Goal: Task Accomplishment & Management: Manage account settings

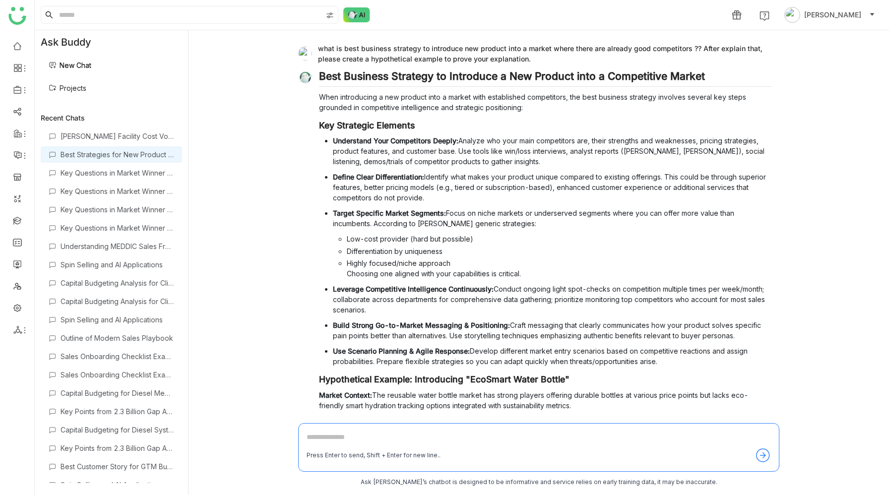
click at [86, 85] on link "Projects" at bounding box center [68, 88] width 38 height 8
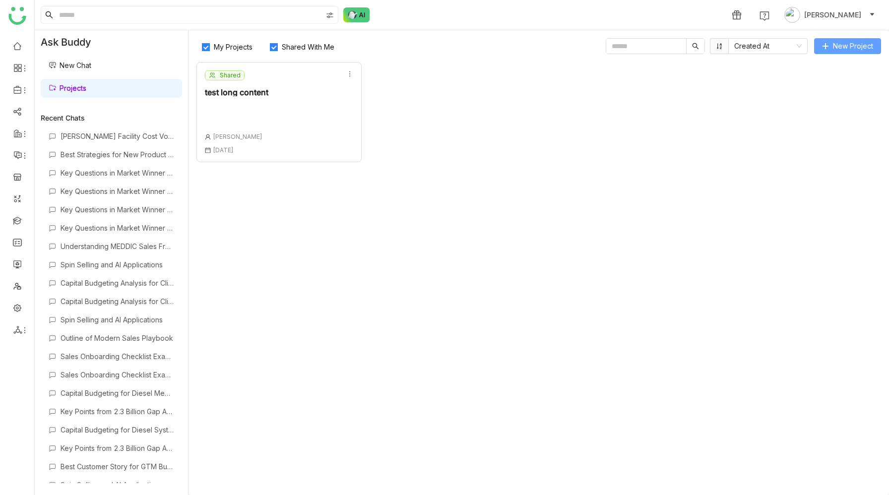
click at [844, 52] on button "New Project" at bounding box center [847, 46] width 67 height 16
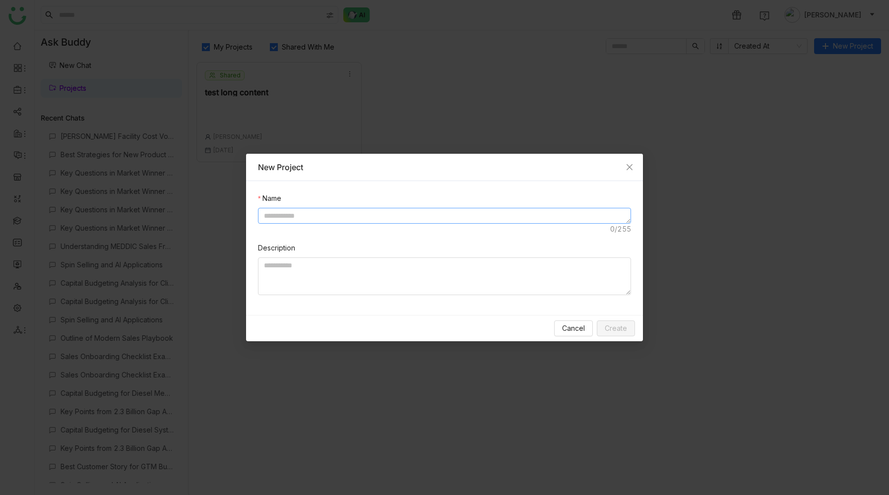
click at [433, 218] on textarea at bounding box center [444, 216] width 373 height 16
type textarea "*"
type textarea "**********"
click at [434, 266] on textarea at bounding box center [444, 276] width 373 height 38
click at [612, 326] on span "Create" at bounding box center [616, 328] width 22 height 11
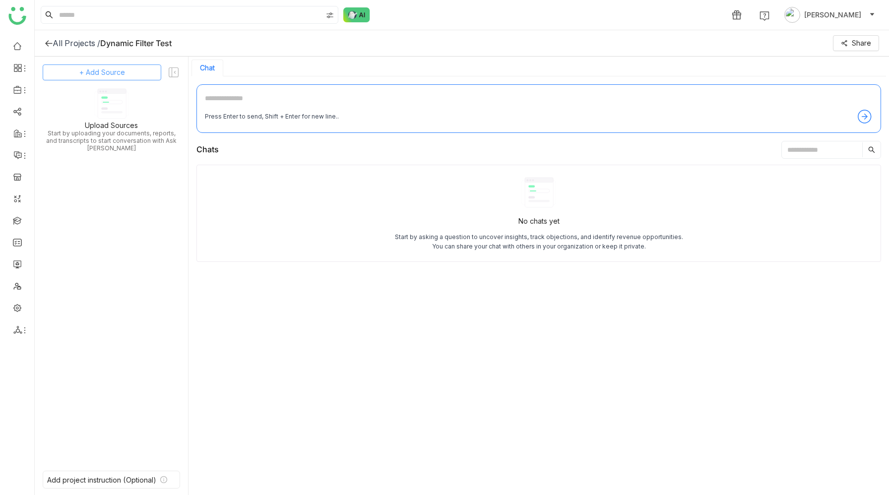
click at [107, 75] on span "+ Add Source" at bounding box center [102, 72] width 46 height 11
click at [101, 141] on span "Dynamic Filter" at bounding box center [101, 142] width 41 height 9
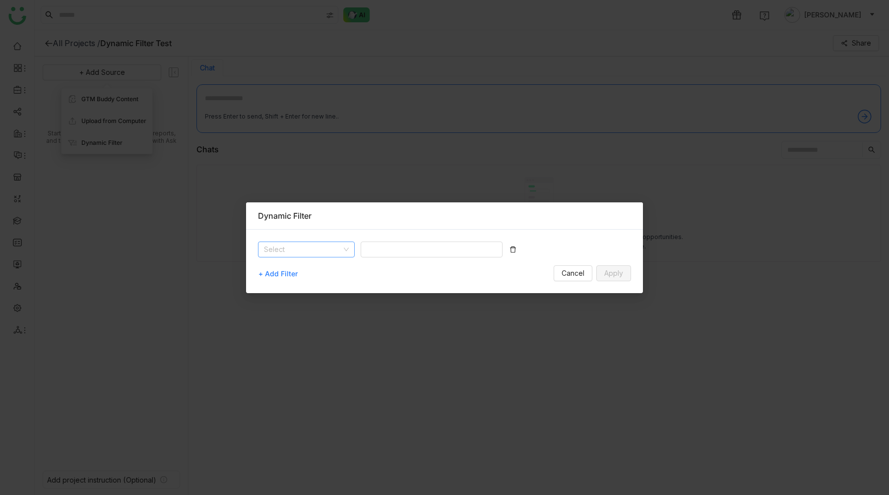
click at [307, 250] on input at bounding box center [303, 249] width 78 height 15
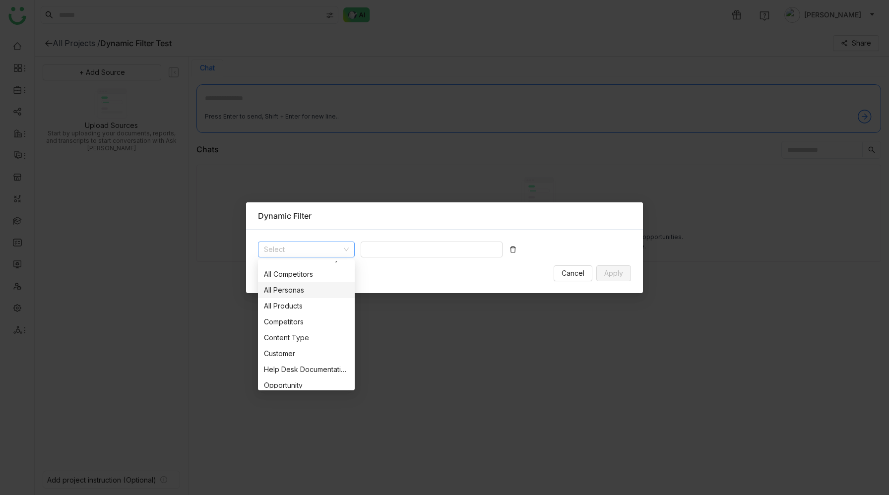
scroll to position [15, 0]
click at [304, 334] on div "Content Type" at bounding box center [306, 333] width 85 height 11
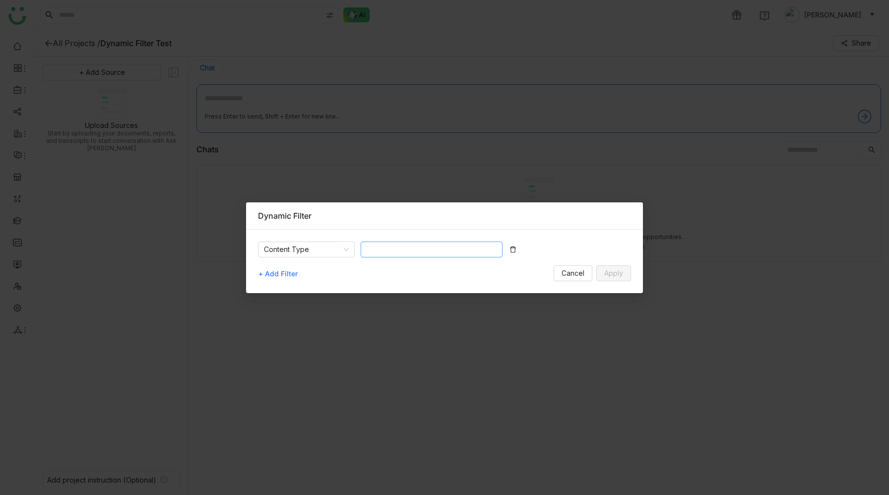
click at [420, 251] on nz-select-top-control at bounding box center [432, 250] width 142 height 16
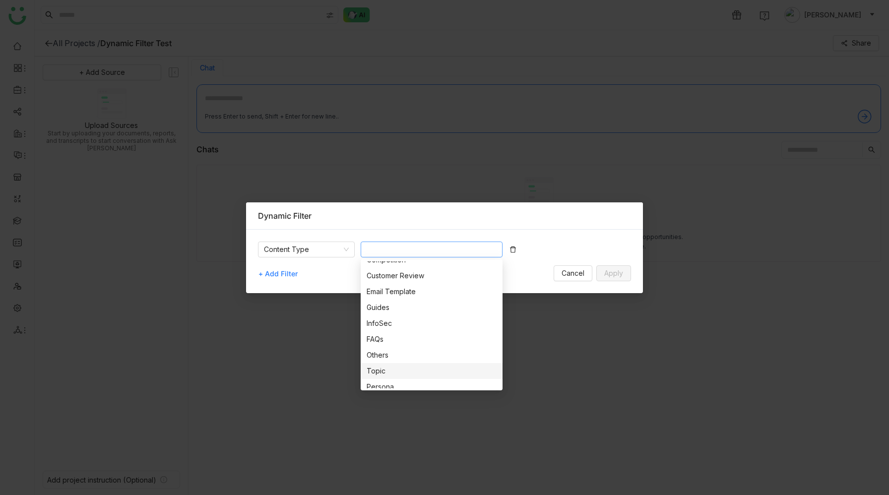
scroll to position [0, 0]
click at [413, 286] on div "Case Study" at bounding box center [431, 285] width 130 height 11
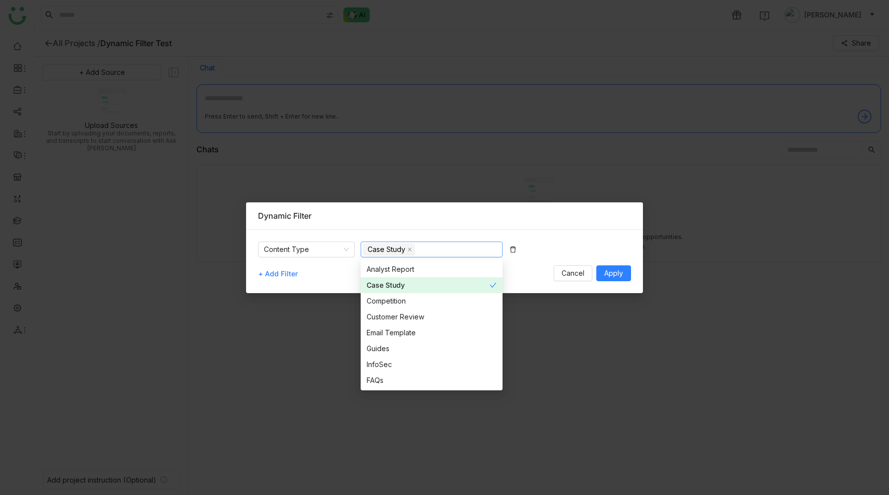
click at [521, 283] on div "Content Type Case Study + Add Filter Cancel Apply" at bounding box center [444, 261] width 397 height 63
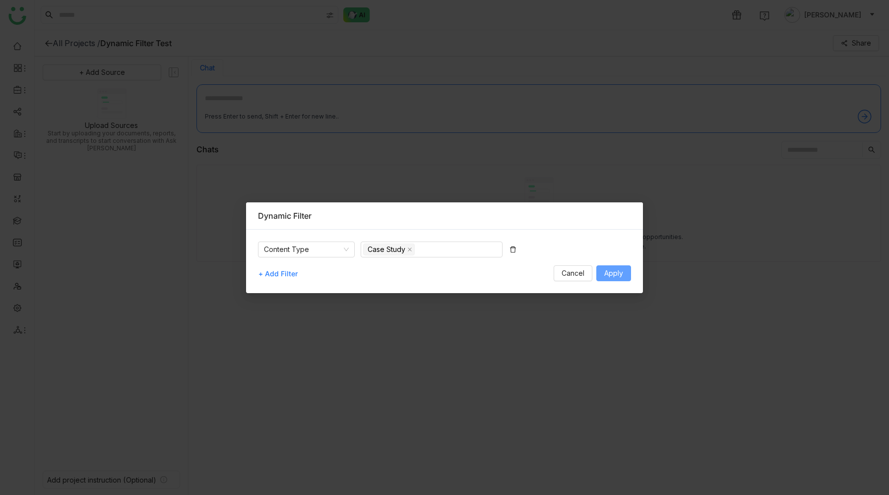
click at [616, 274] on span "Apply" at bounding box center [613, 273] width 19 height 11
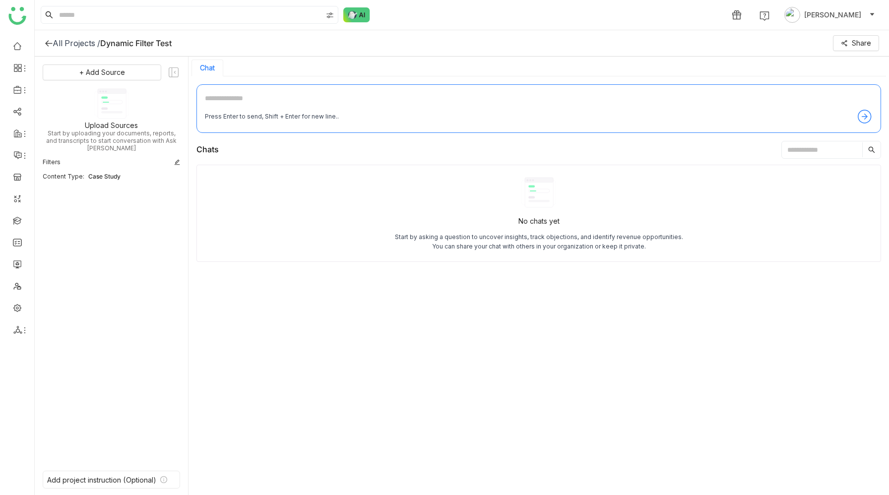
click at [275, 99] on textarea at bounding box center [539, 101] width 668 height 16
type textarea "**********"
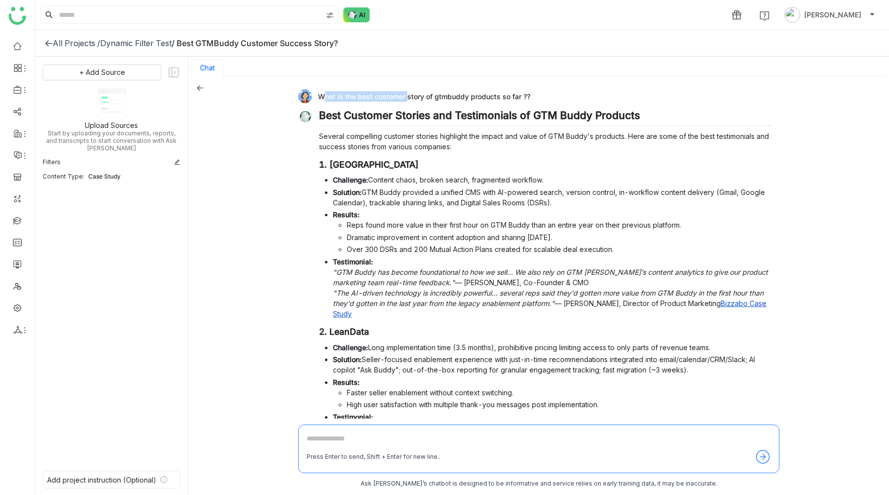
drag, startPoint x: 318, startPoint y: 97, endPoint x: 404, endPoint y: 98, distance: 85.8
click at [404, 98] on div "What is the best customer story of gtmbuddy products so far ??" at bounding box center [534, 96] width 473 height 14
copy div "What is the best customer"
click at [695, 96] on div "What is the best customer story of gtmbuddy products so far ??" at bounding box center [534, 96] width 473 height 14
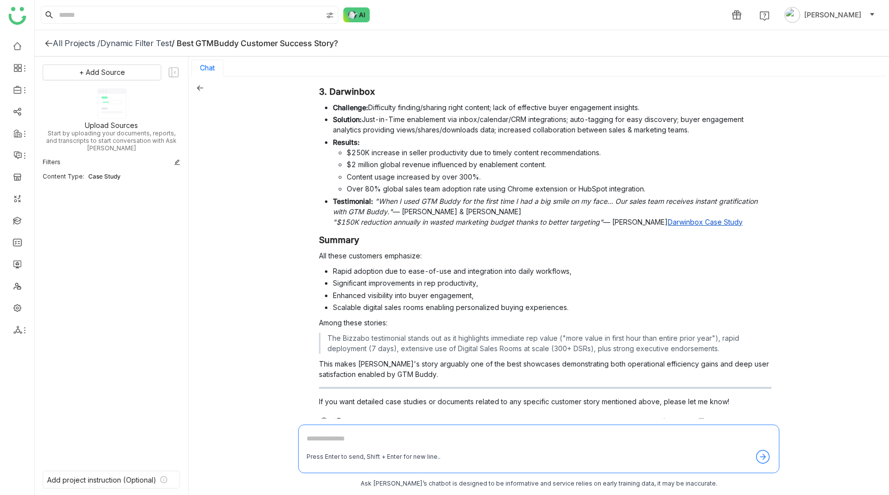
scroll to position [403, 0]
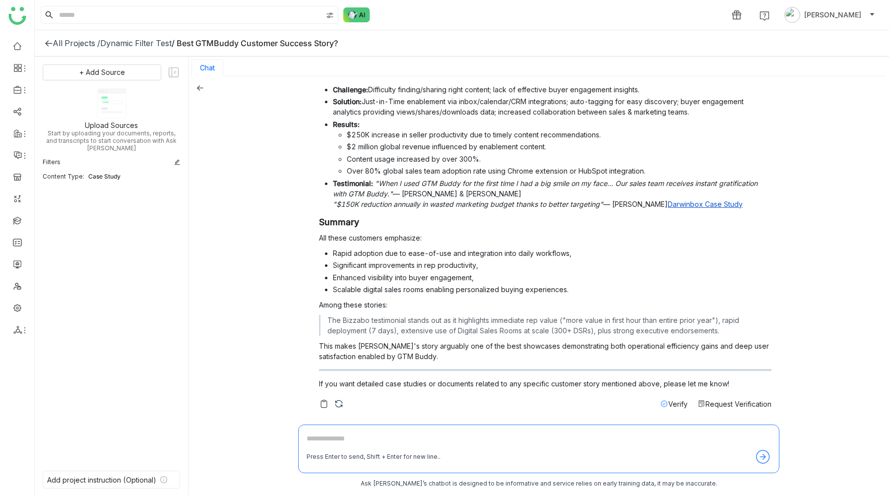
click at [346, 439] on textarea at bounding box center [538, 441] width 464 height 16
type textarea "**********"
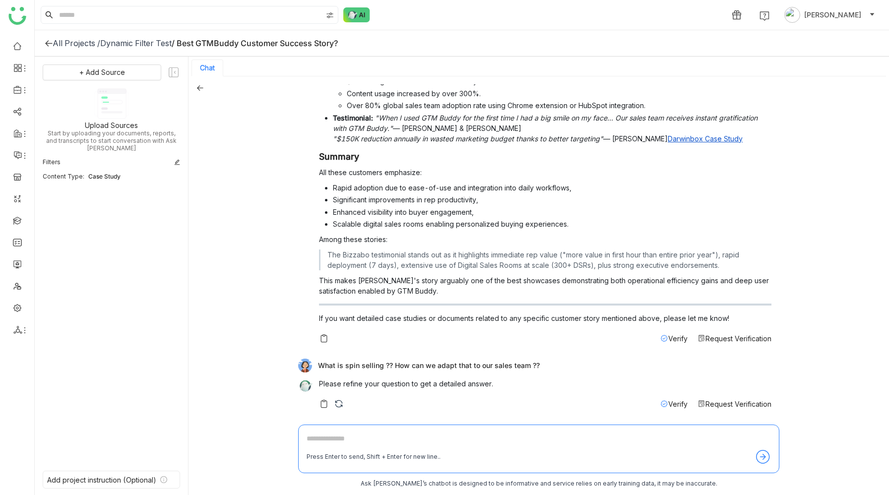
scroll to position [468, 0]
click at [338, 402] on img at bounding box center [339, 404] width 10 height 10
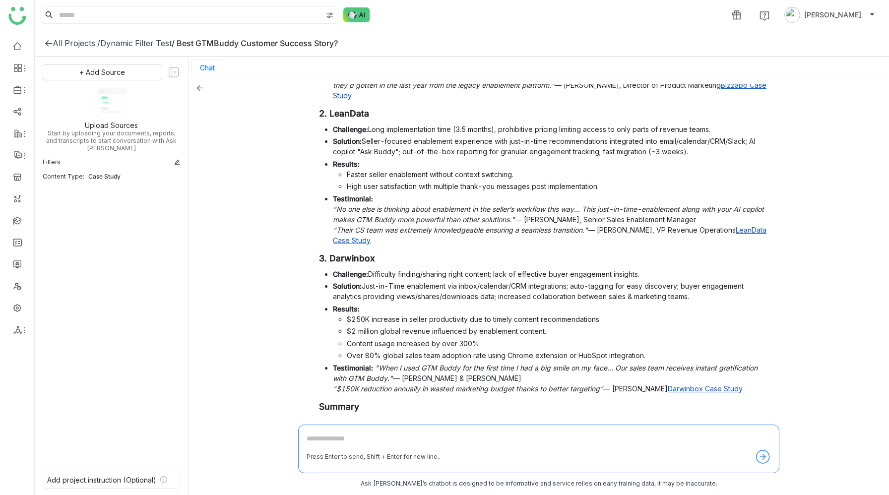
scroll to position [0, 0]
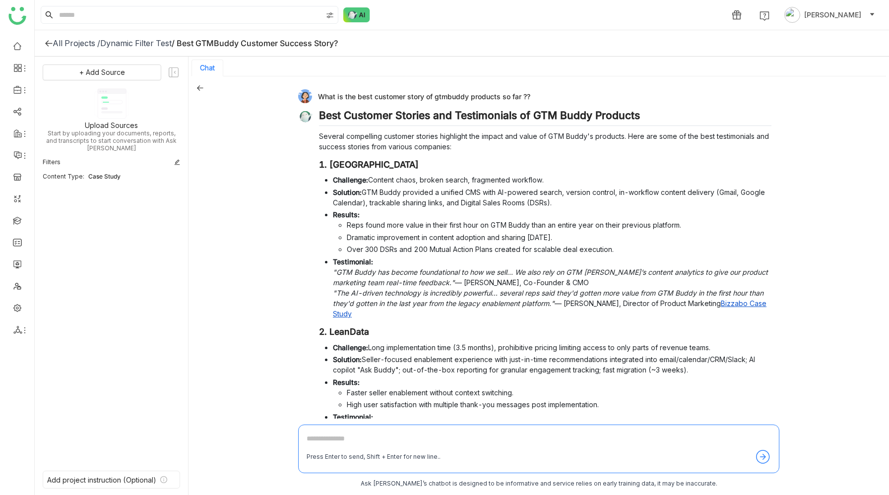
click at [177, 159] on icon at bounding box center [177, 162] width 6 height 6
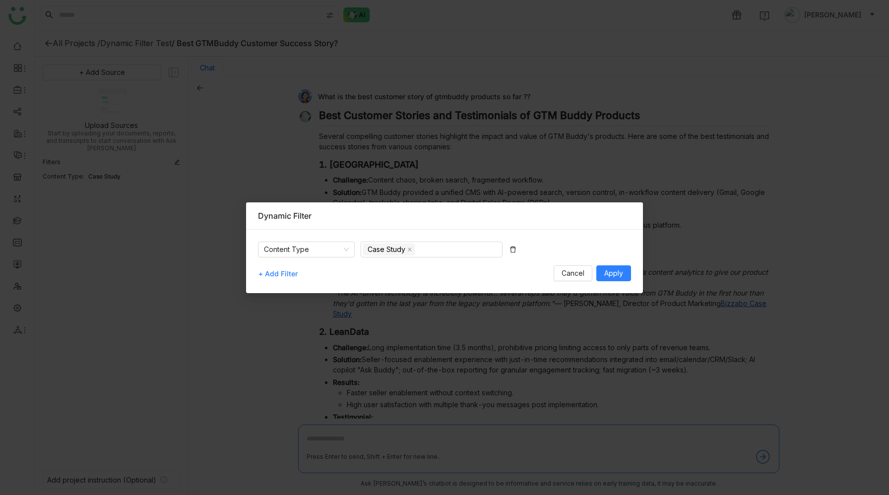
click at [286, 274] on span "+ Add Filter" at bounding box center [277, 274] width 39 height 16
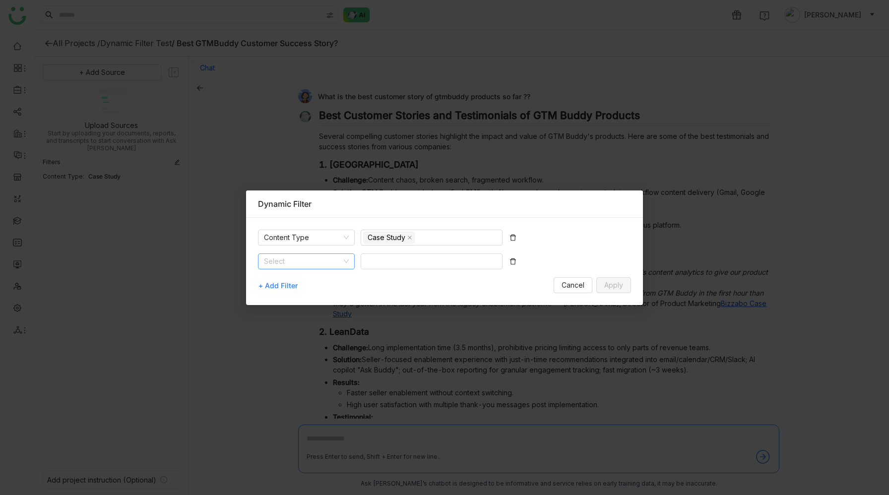
click at [316, 259] on input at bounding box center [303, 261] width 78 height 15
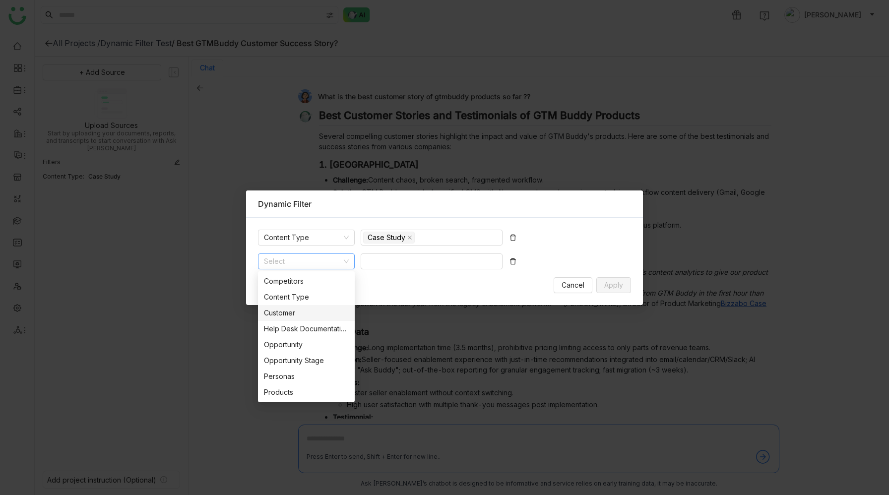
scroll to position [63, 0]
click at [302, 312] on div "Customer" at bounding box center [306, 313] width 85 height 11
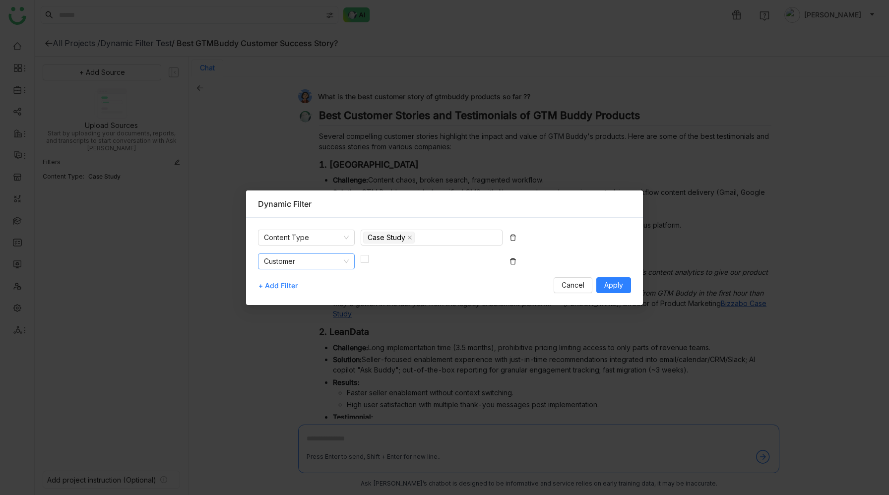
click at [329, 263] on nz-select-item "Customer" at bounding box center [306, 261] width 85 height 15
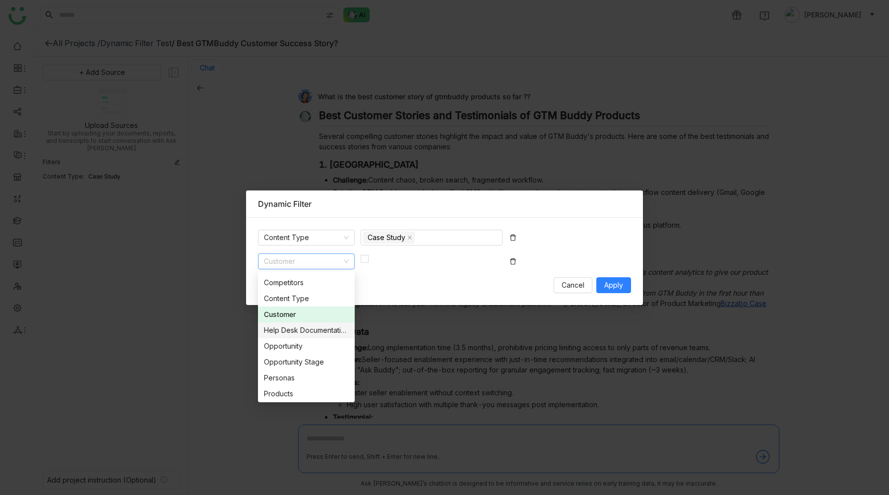
scroll to position [62, 0]
click at [320, 330] on div "Help Desk Documentation" at bounding box center [306, 329] width 85 height 11
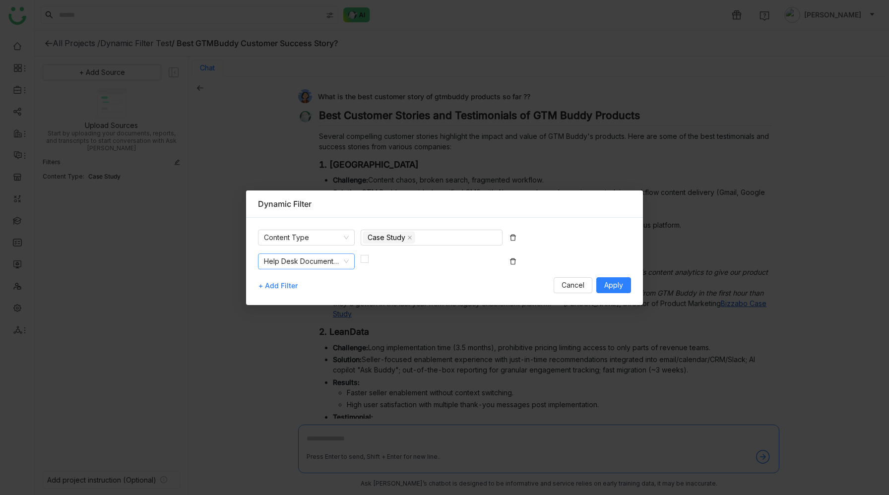
click at [343, 258] on icon at bounding box center [346, 261] width 6 height 6
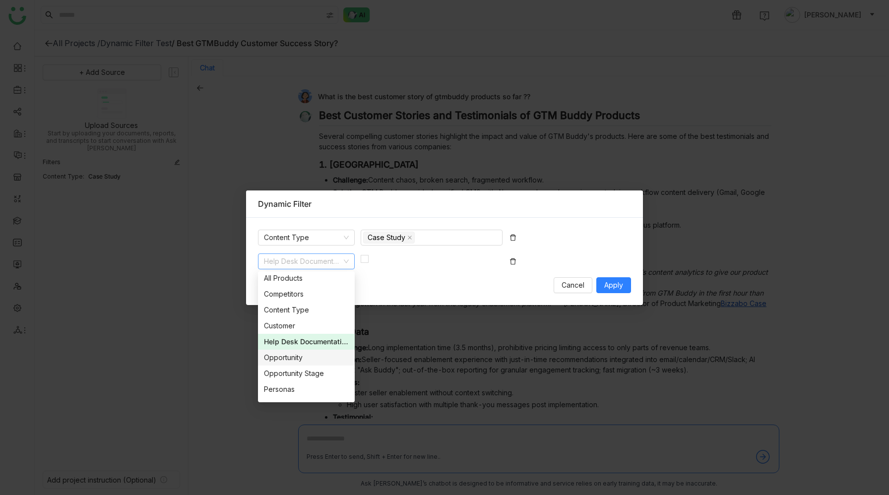
scroll to position [63, 0]
click at [298, 395] on div "Products" at bounding box center [306, 392] width 85 height 11
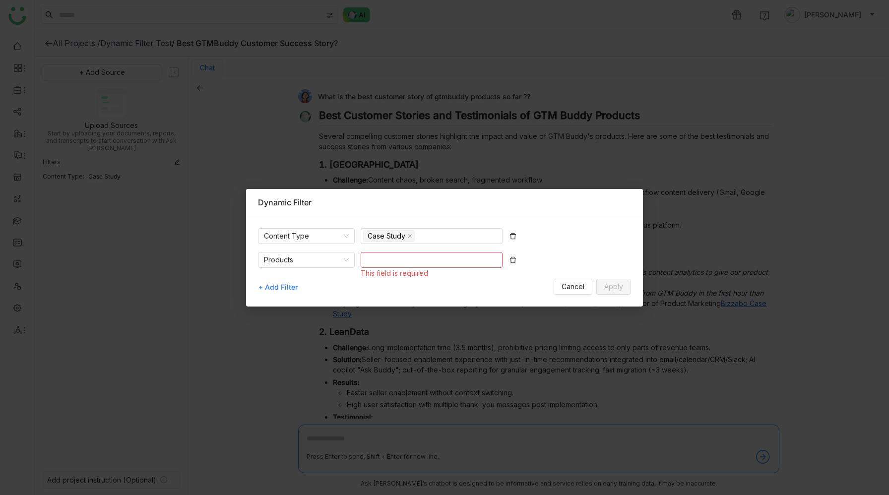
click at [396, 257] on nz-select-top-control at bounding box center [432, 260] width 142 height 16
click at [326, 262] on nz-select-item "Products" at bounding box center [306, 259] width 85 height 15
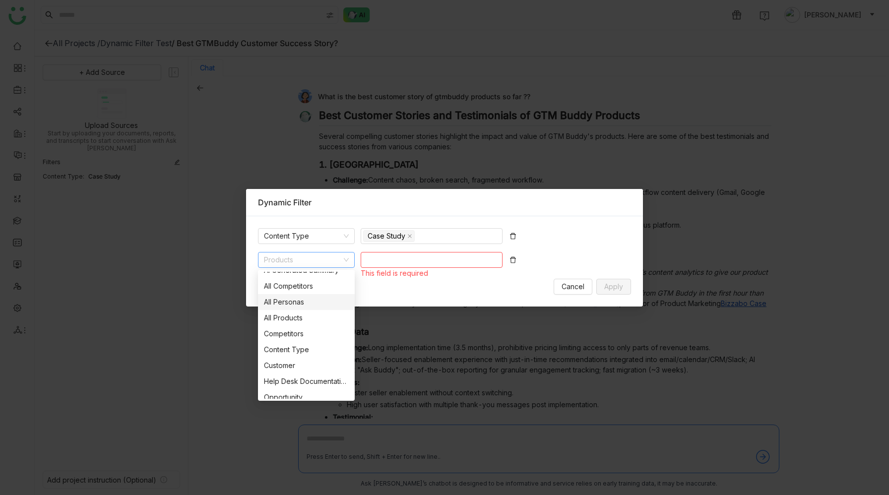
scroll to position [0, 0]
click at [317, 295] on div "All Competitors" at bounding box center [306, 295] width 85 height 11
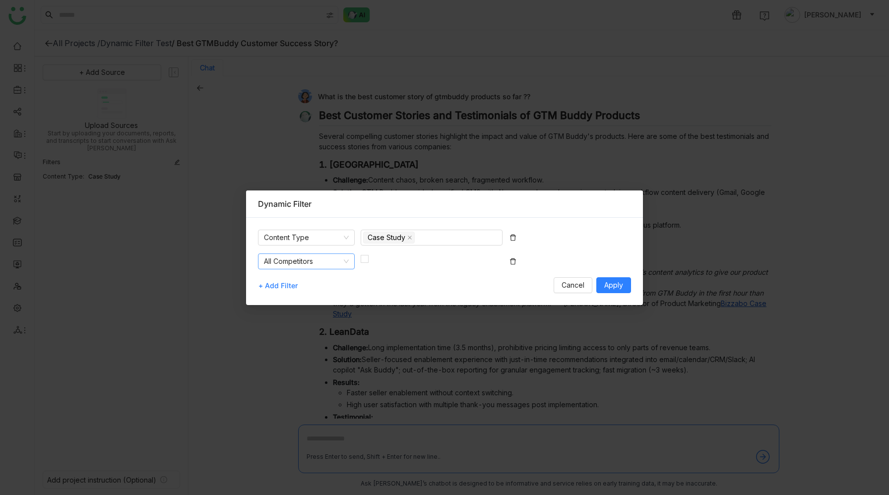
click at [334, 261] on nz-select-item "All Competitors" at bounding box center [306, 261] width 85 height 15
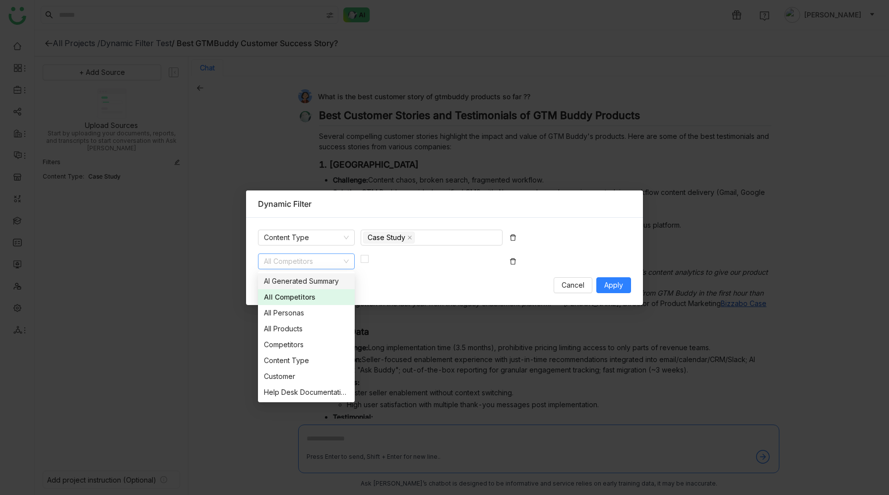
click at [319, 281] on div "AI Generated Summary" at bounding box center [306, 281] width 85 height 11
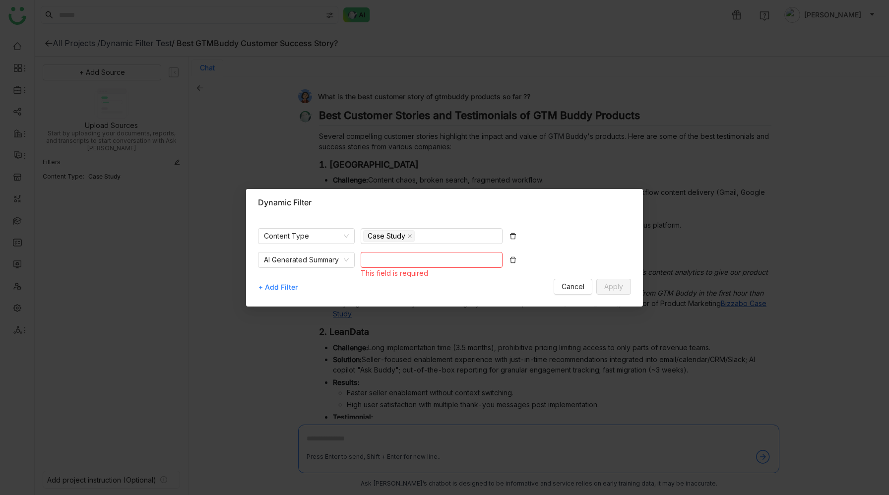
click at [377, 255] on nz-select-top-control at bounding box center [432, 260] width 142 height 16
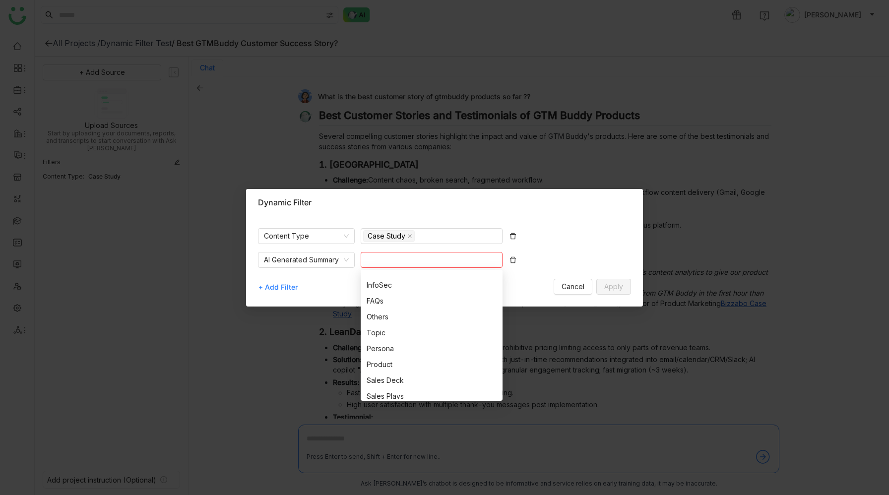
scroll to position [127, 0]
click at [338, 264] on nz-select-item "AI Generated Summary" at bounding box center [306, 259] width 85 height 15
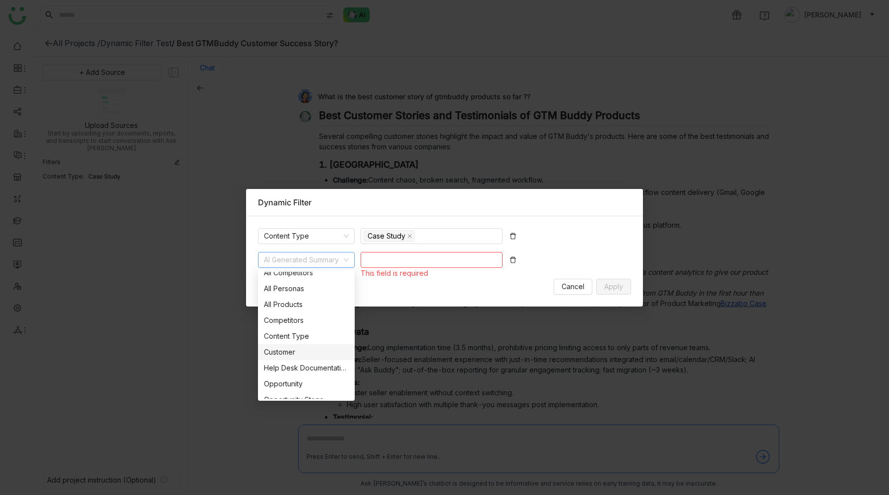
scroll to position [35, 0]
click at [390, 285] on div "+ Add Filter Cancel Apply" at bounding box center [444, 287] width 373 height 16
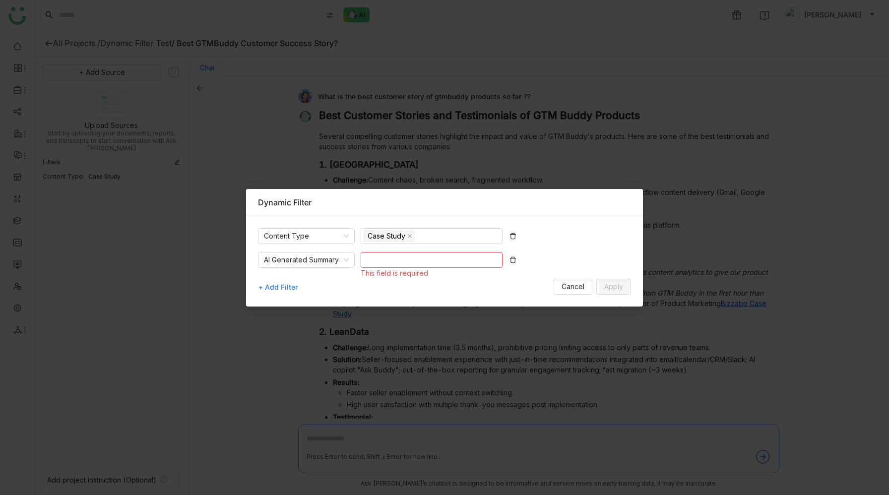
click at [511, 258] on icon at bounding box center [512, 259] width 7 height 7
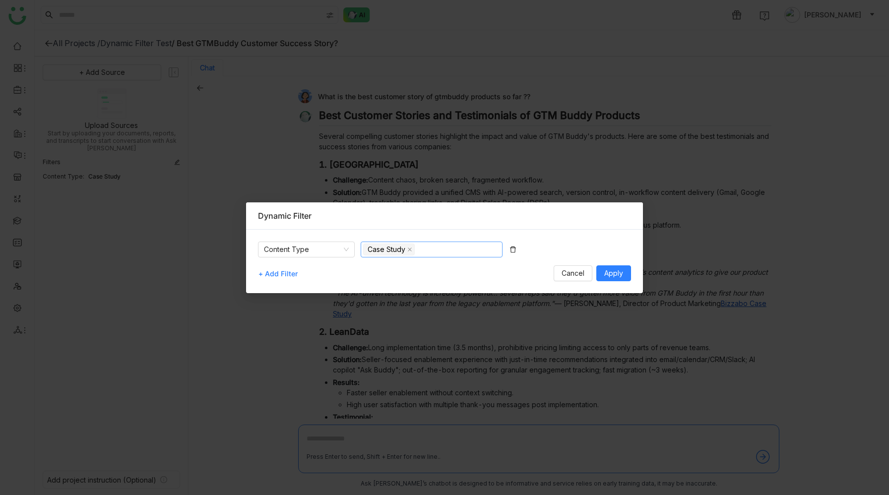
click at [428, 252] on nz-select-top-control "Case Study" at bounding box center [432, 250] width 142 height 16
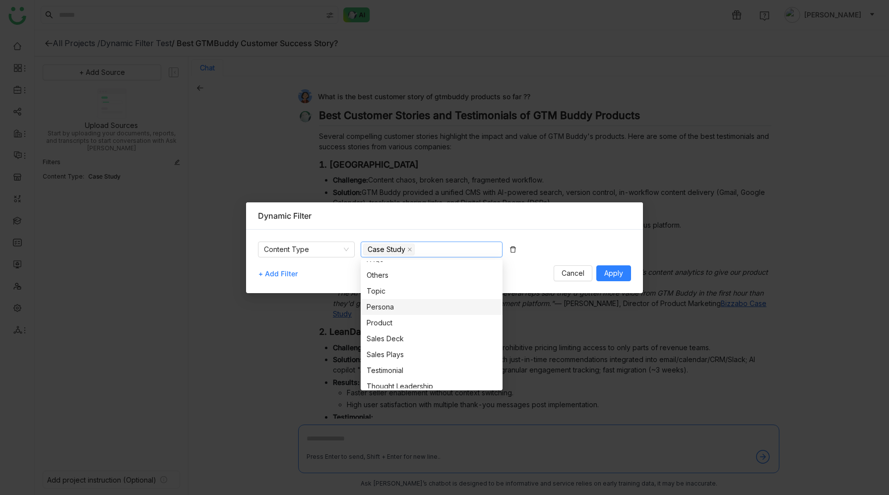
scroll to position [125, 0]
click at [516, 275] on div "+ Add Filter Cancel Apply" at bounding box center [444, 273] width 373 height 16
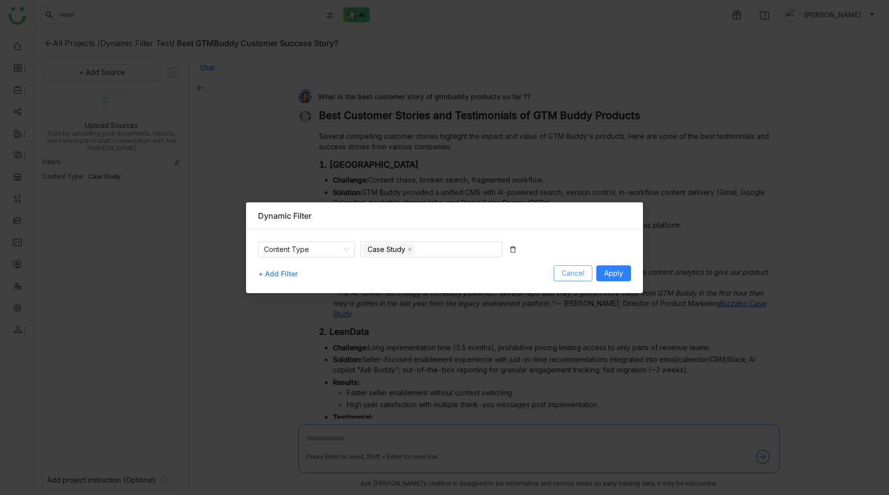
click at [562, 275] on span "Cancel" at bounding box center [572, 273] width 23 height 11
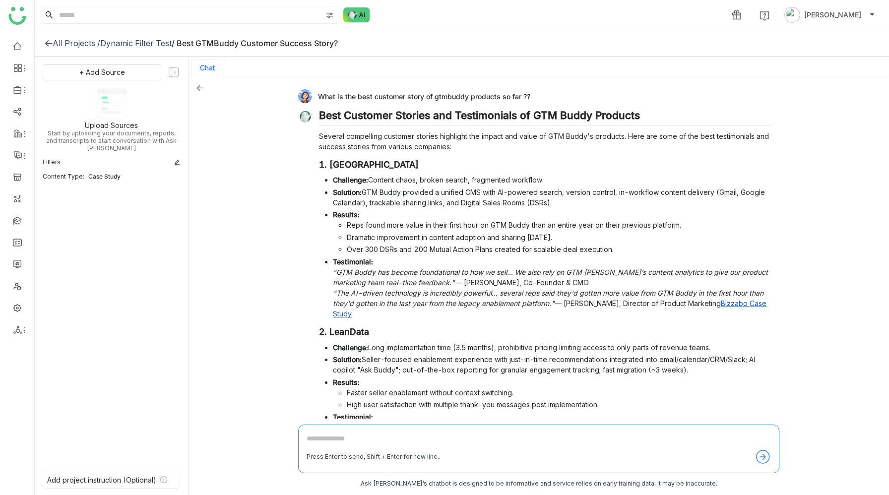
drag, startPoint x: 318, startPoint y: 97, endPoint x: 529, endPoint y: 95, distance: 210.8
click at [529, 95] on div "What is the best customer story of gtmbuddy products so far ??" at bounding box center [534, 96] width 473 height 14
copy div "What is the best customer story of gtmbuddy products so far ??"
click at [410, 168] on h3 "1. [GEOGRAPHIC_DATA]" at bounding box center [545, 164] width 452 height 11
click at [465, 21] on div "1 [PERSON_NAME]" at bounding box center [462, 15] width 854 height 30
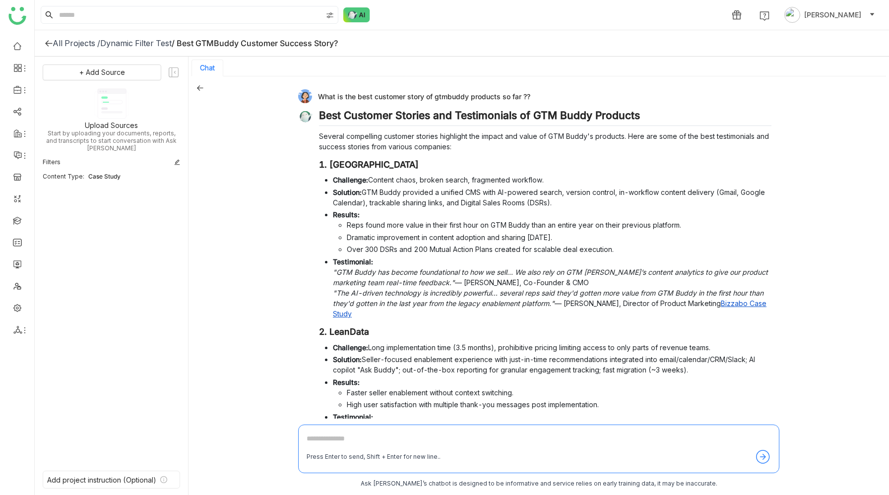
click at [159, 43] on div "Dynamic Filter Test" at bounding box center [135, 43] width 71 height 10
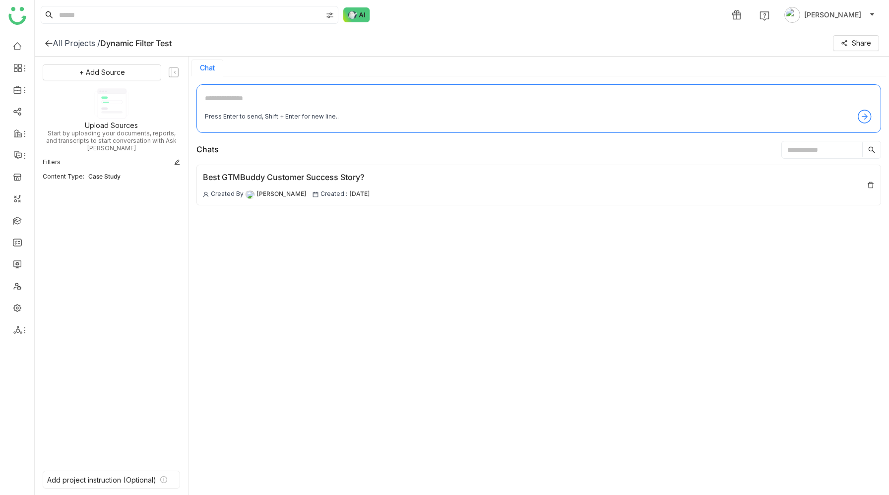
click at [74, 42] on div "All Projects /" at bounding box center [77, 43] width 48 height 10
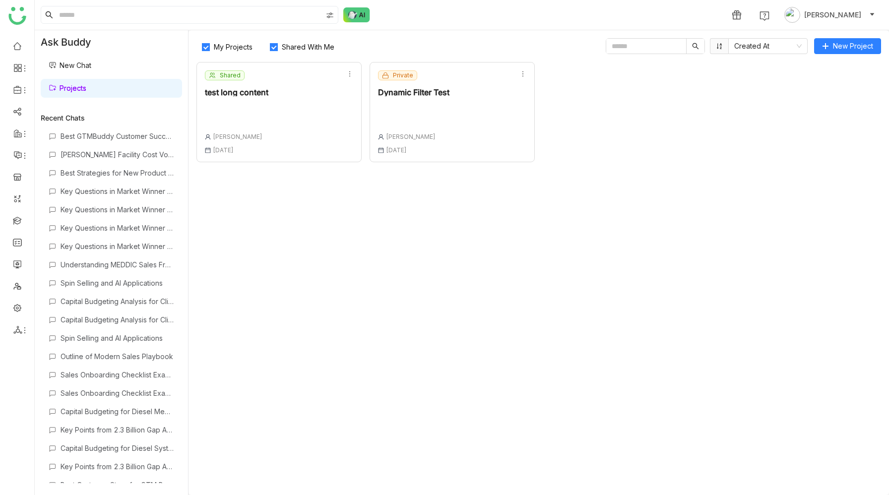
click at [439, 102] on div "Private Dynamic Filter Test [PERSON_NAME] [DATE]" at bounding box center [413, 111] width 71 height 83
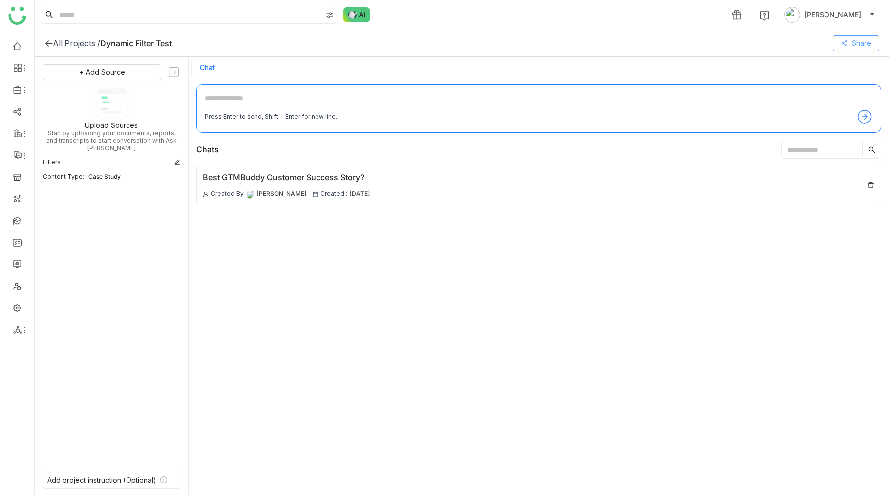
click at [852, 45] on span "Share" at bounding box center [861, 43] width 19 height 11
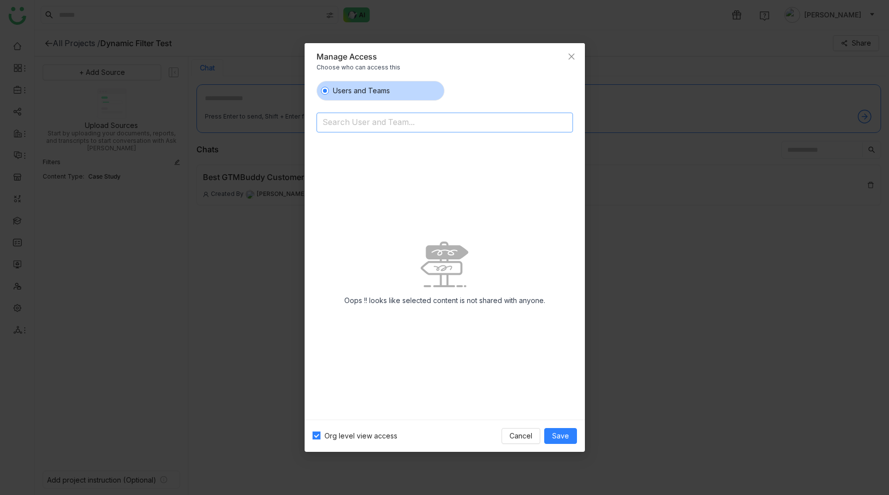
click at [400, 125] on input at bounding box center [418, 124] width 193 height 16
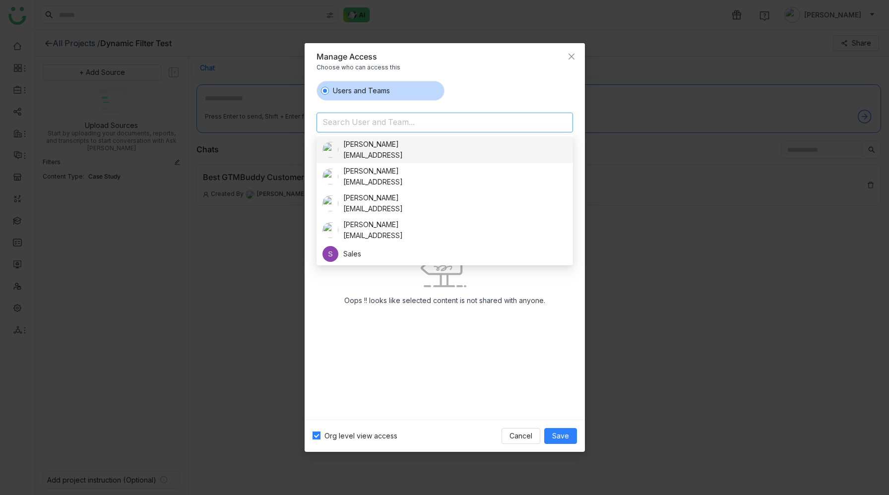
click at [439, 149] on div "[PERSON_NAME] [EMAIL_ADDRESS]" at bounding box center [444, 150] width 244 height 22
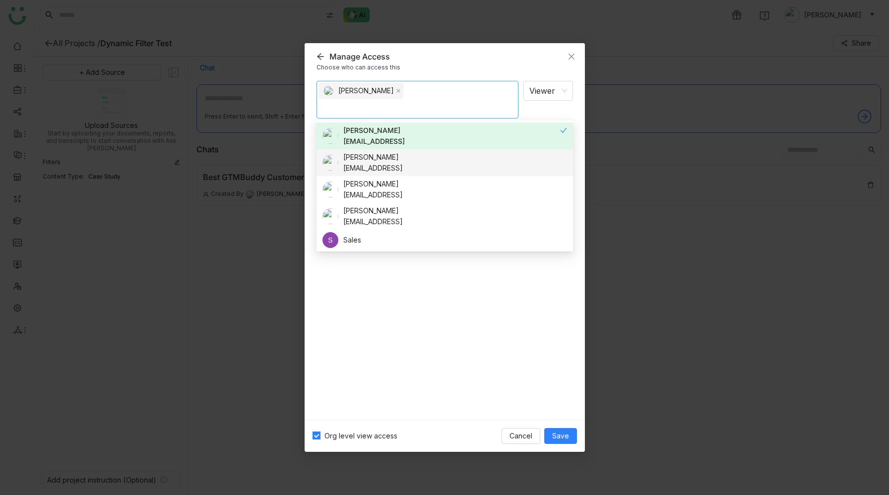
click at [426, 165] on div "[PERSON_NAME] [EMAIL_ADDRESS]" at bounding box center [444, 163] width 244 height 22
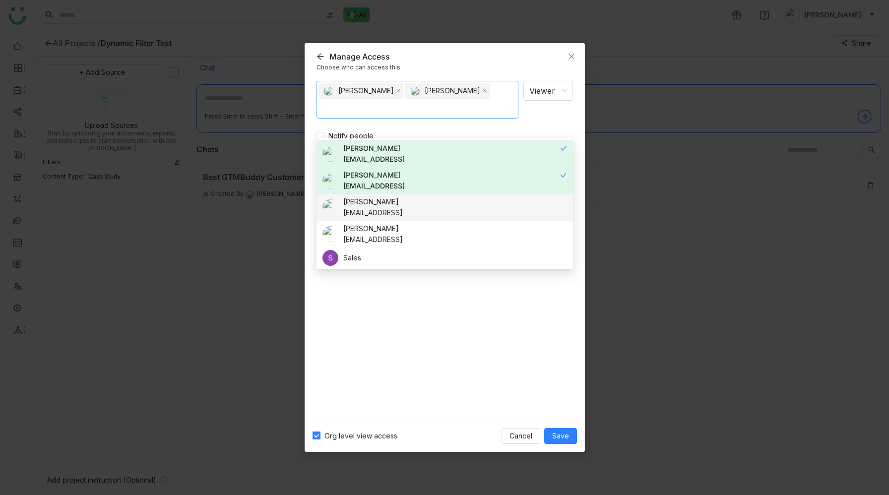
click at [434, 209] on div "[PERSON_NAME] [EMAIL_ADDRESS]" at bounding box center [444, 207] width 244 height 22
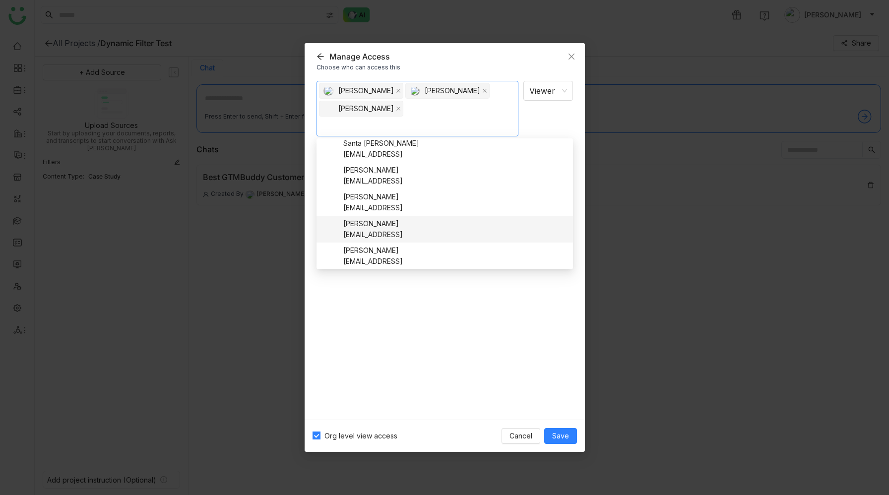
scroll to position [139, 0]
click at [450, 222] on div "[PERSON_NAME] [EMAIL_ADDRESS]" at bounding box center [444, 223] width 244 height 22
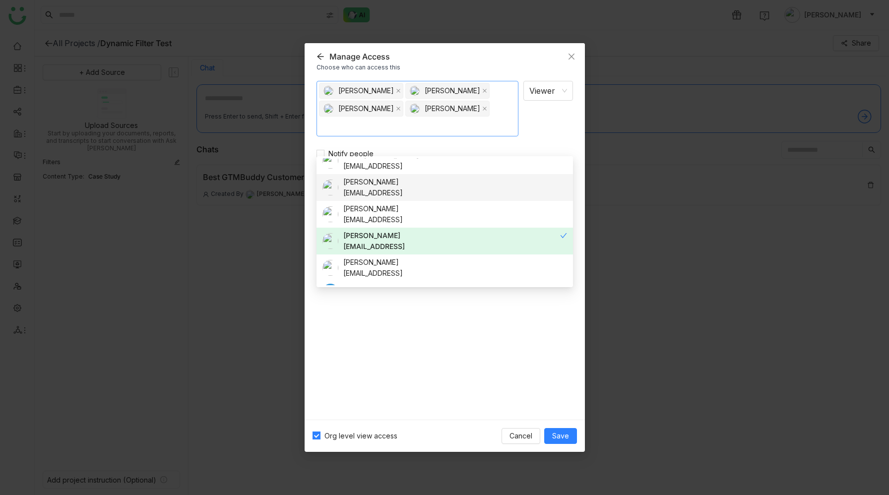
click at [450, 191] on div "[PERSON_NAME] [EMAIL_ADDRESS]" at bounding box center [444, 188] width 244 height 22
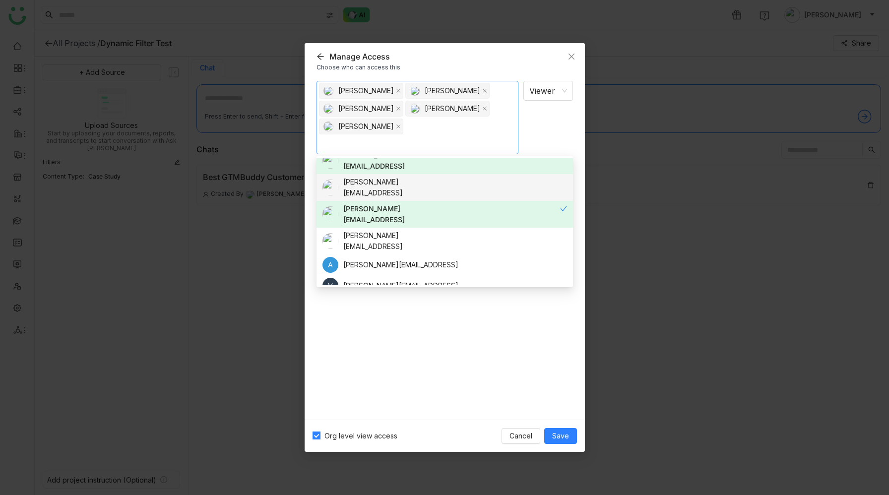
scroll to position [177, 0]
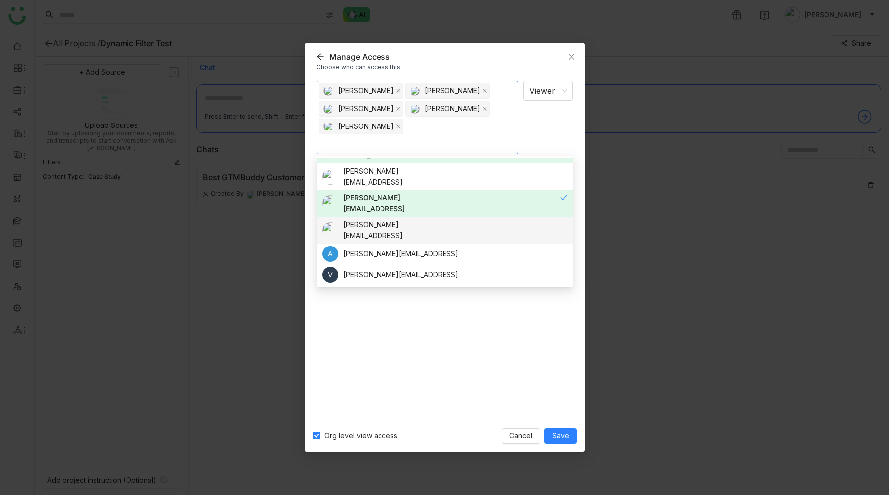
click at [451, 229] on div "[PERSON_NAME] [EMAIL_ADDRESS]" at bounding box center [444, 230] width 244 height 22
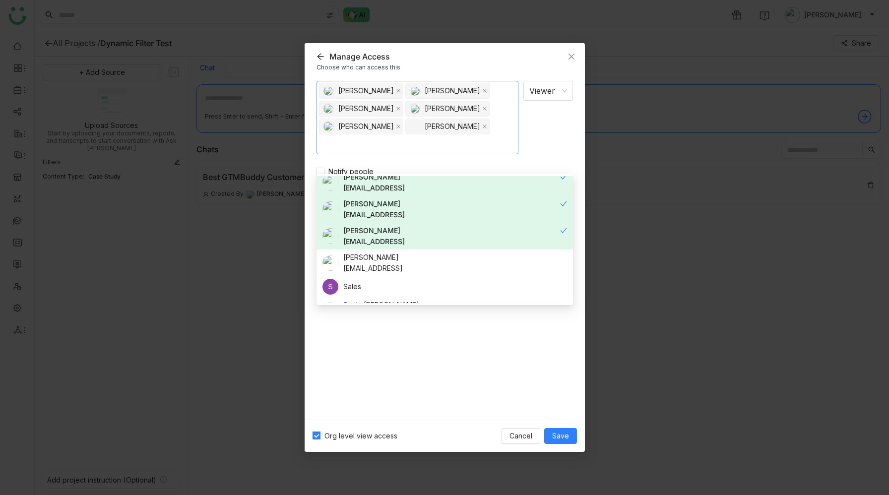
scroll to position [0, 0]
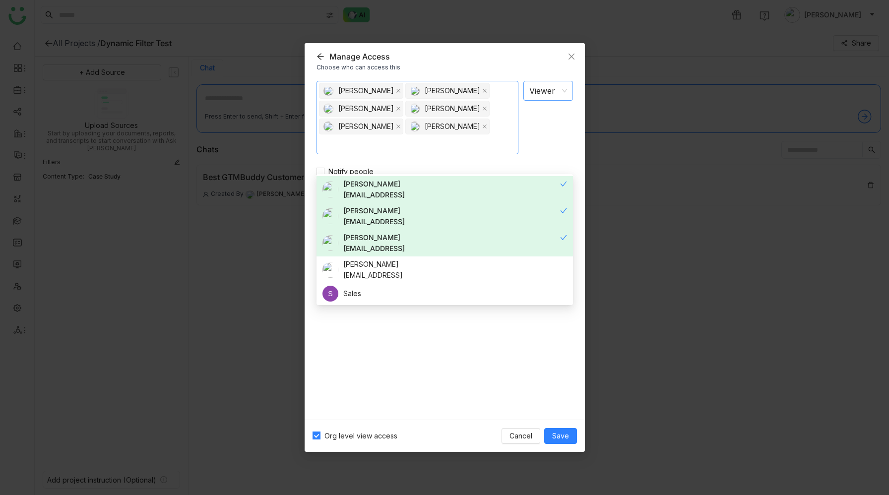
click at [555, 83] on nz-select-item "Viewer" at bounding box center [548, 90] width 38 height 19
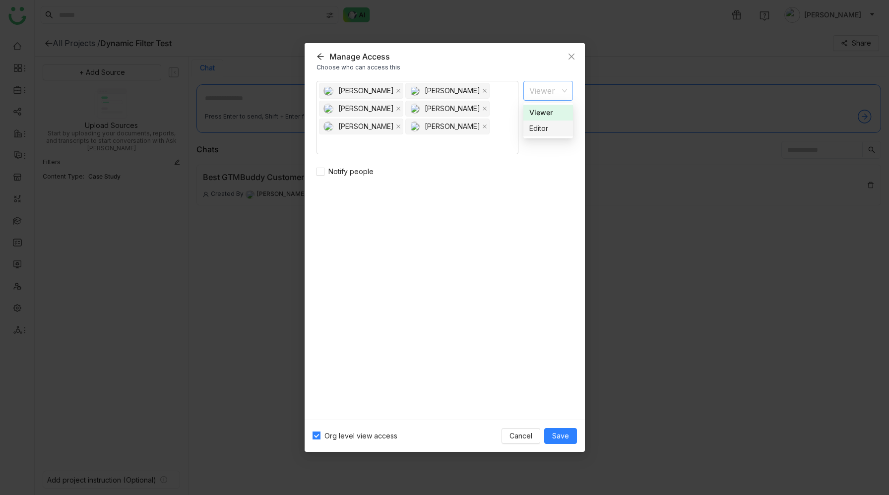
click at [550, 129] on div "Editor" at bounding box center [548, 128] width 38 height 11
click at [561, 434] on span "Save" at bounding box center [560, 435] width 17 height 11
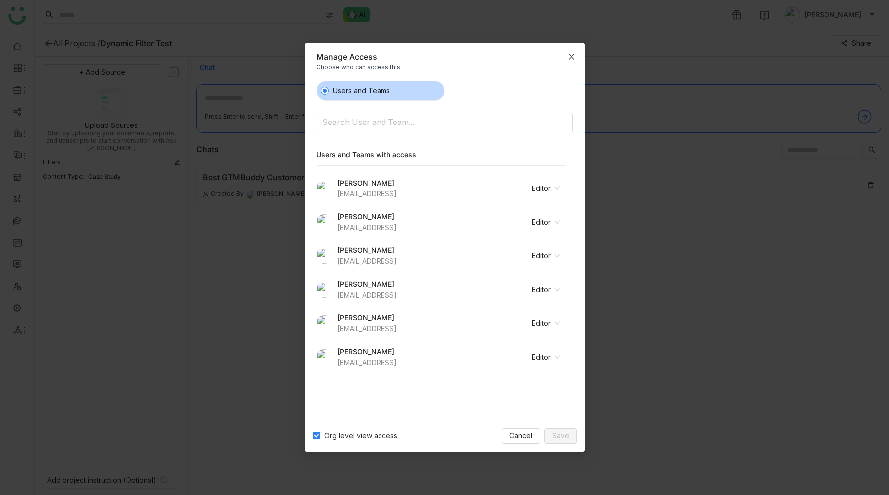
click at [573, 56] on icon "Close" at bounding box center [571, 57] width 8 height 8
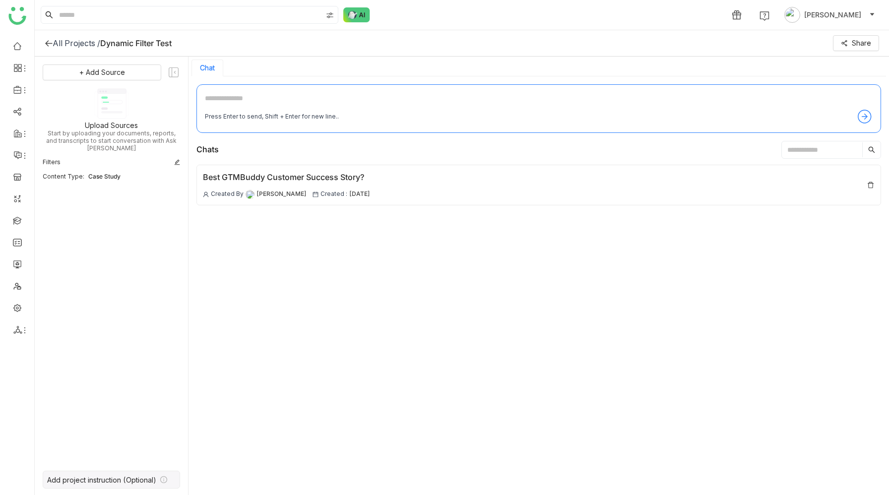
click at [144, 481] on div "Add project instruction (Optional)" at bounding box center [101, 480] width 109 height 8
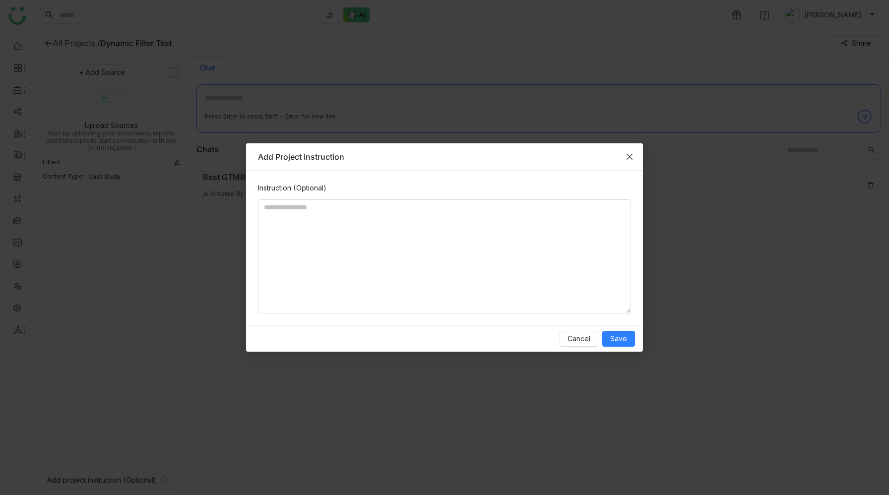
click at [630, 155] on icon "Close" at bounding box center [629, 157] width 6 height 6
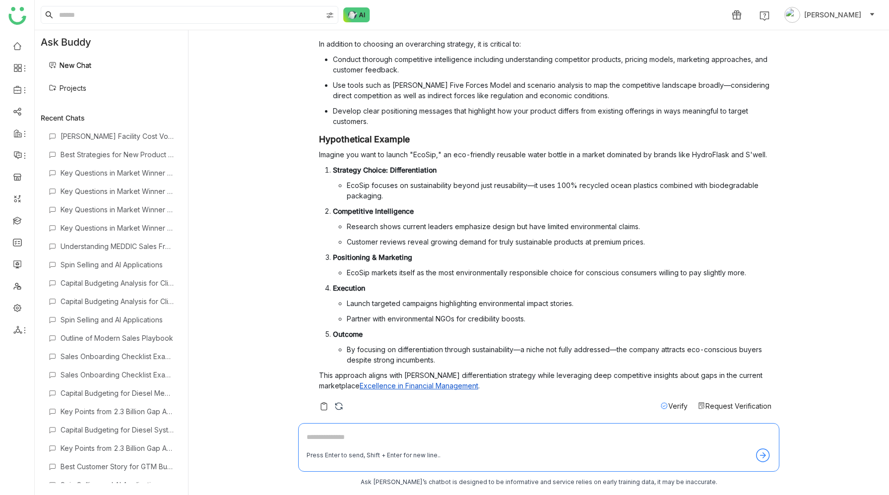
scroll to position [160, 0]
